Goal: Information Seeking & Learning: Learn about a topic

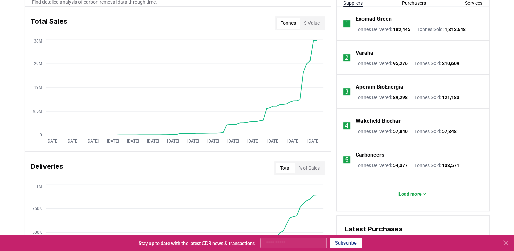
scroll to position [272, 0]
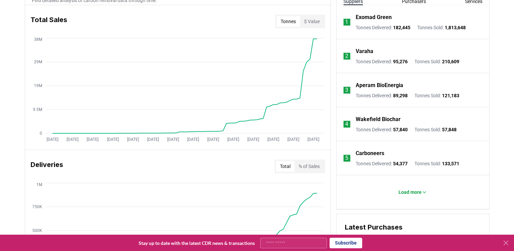
click at [363, 17] on p "Exomad Green" at bounding box center [373, 17] width 36 height 8
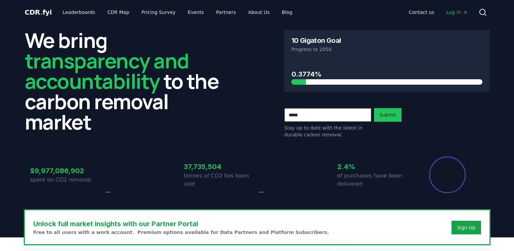
scroll to position [272, 0]
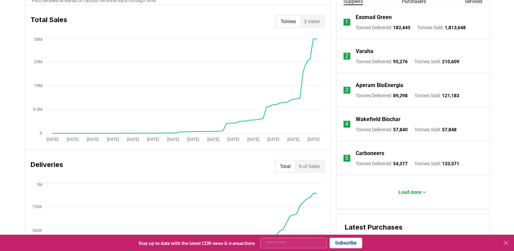
click at [369, 52] on p "Varaha" at bounding box center [364, 51] width 18 height 8
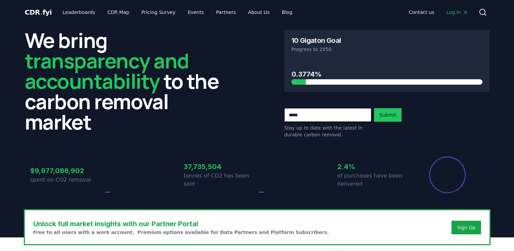
scroll to position [272, 0]
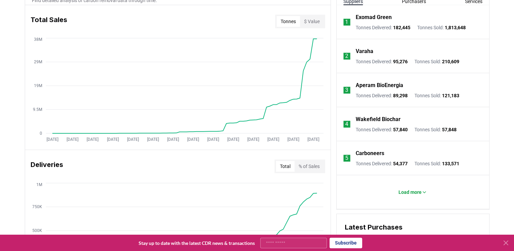
click at [385, 83] on p "Aperam BioEnergia" at bounding box center [379, 85] width 48 height 8
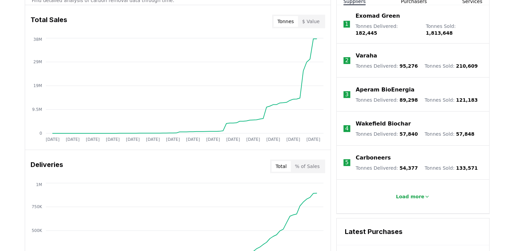
scroll to position [272, 0]
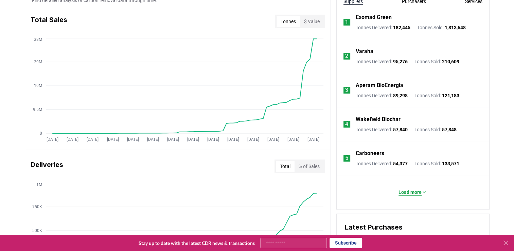
click at [408, 191] on p "Load more" at bounding box center [409, 191] width 23 height 7
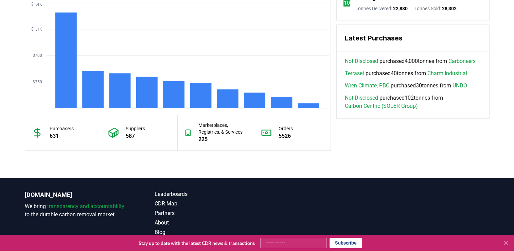
scroll to position [611, 0]
